Goal: Task Accomplishment & Management: Complete application form

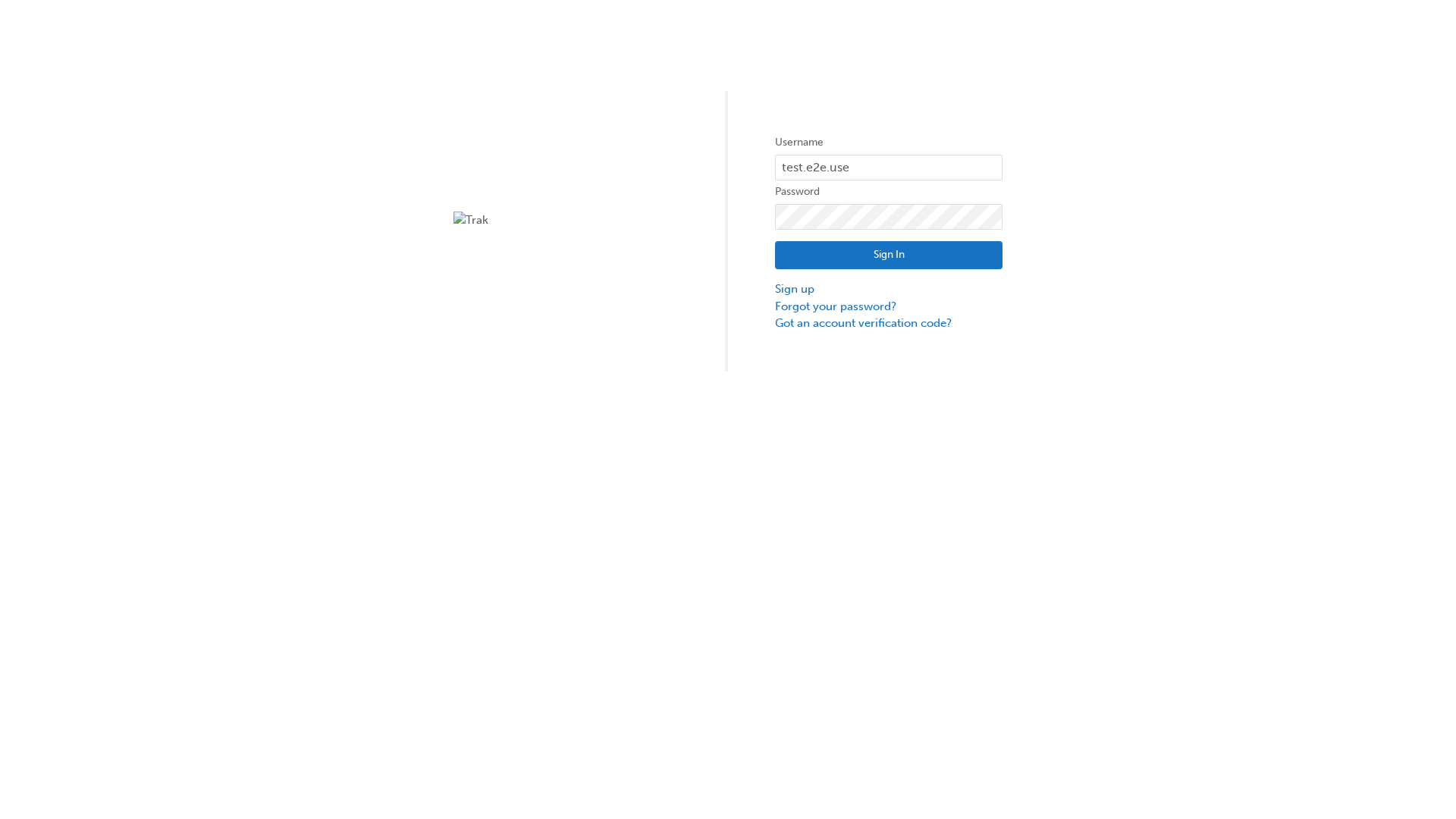
type input "test.e2e.user1"
